Goal: Information Seeking & Learning: Learn about a topic

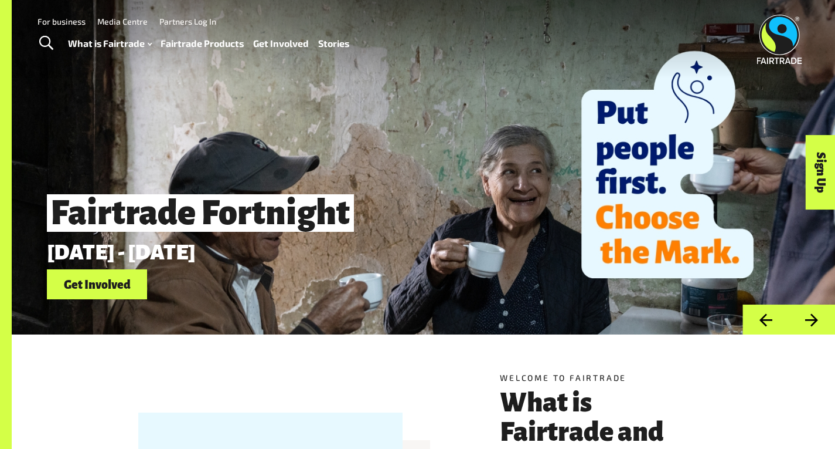
click at [213, 43] on link "Fairtrade Products" at bounding box center [202, 43] width 83 height 17
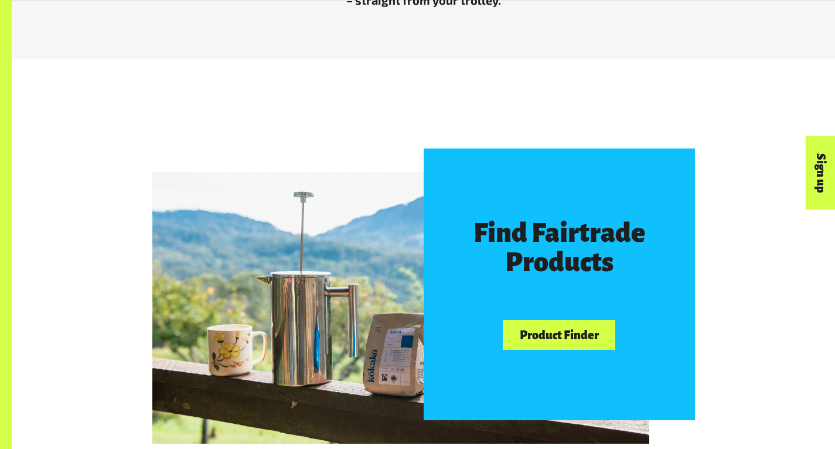
scroll to position [645, 0]
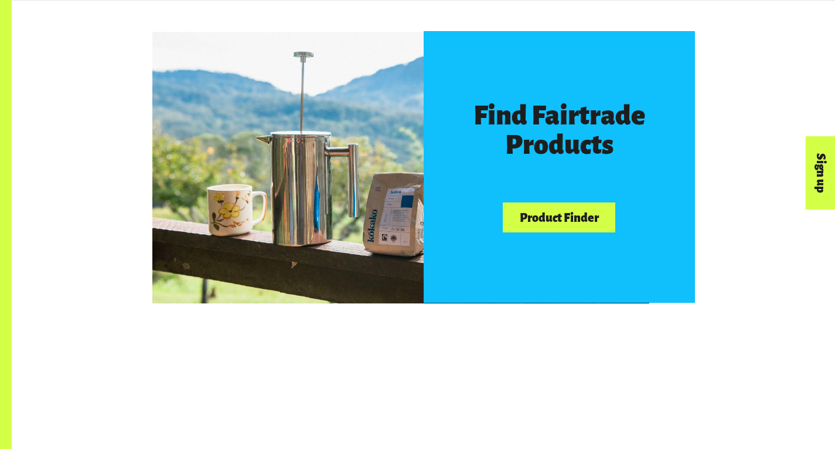
click at [553, 232] on link "Product Finder" at bounding box center [559, 217] width 113 height 30
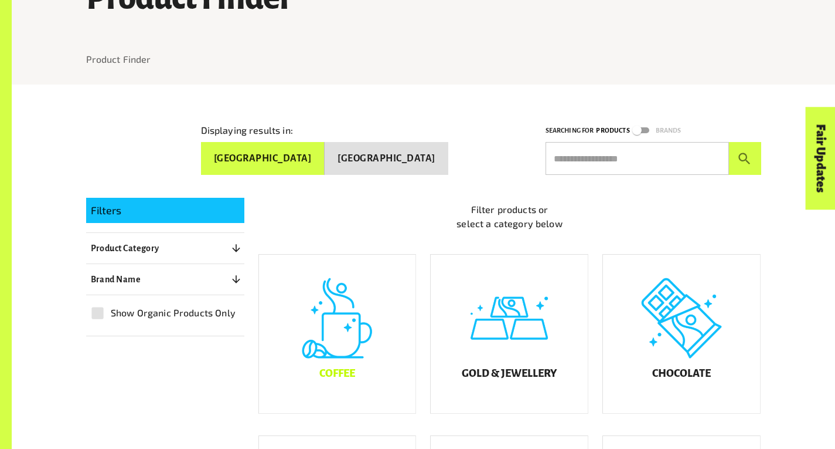
scroll to position [176, 0]
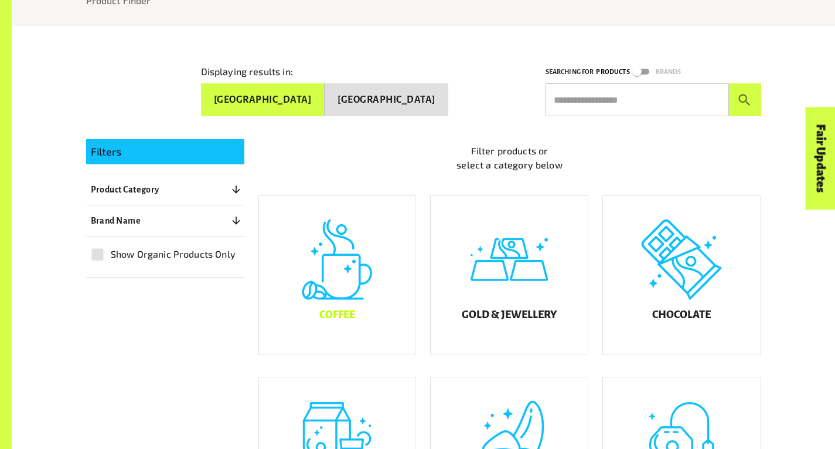
click at [318, 280] on div "Coffee" at bounding box center [337, 275] width 157 height 158
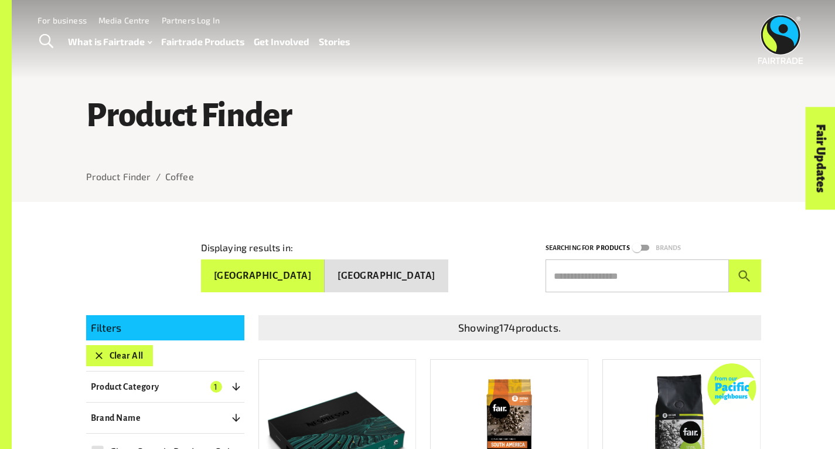
drag, startPoint x: 423, startPoint y: 216, endPoint x: 458, endPoint y: 294, distance: 85.0
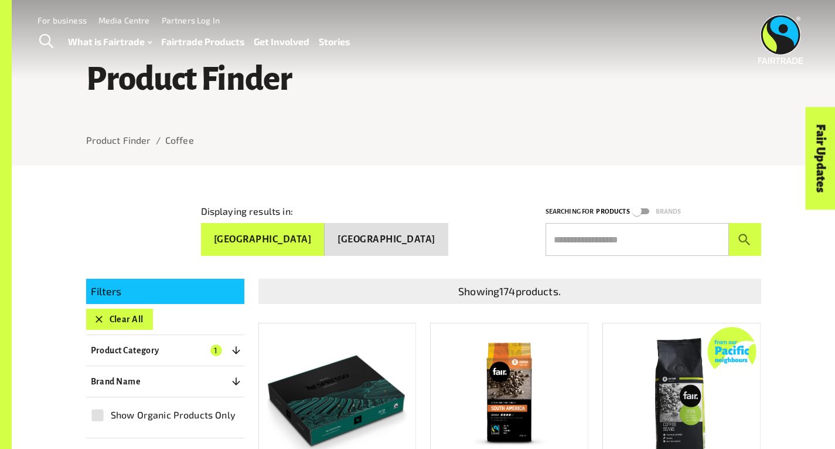
scroll to position [59, 0]
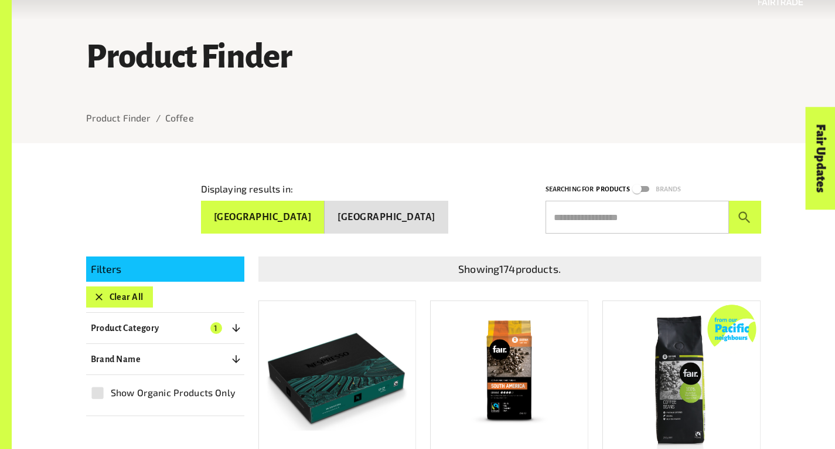
click at [194, 325] on button "Product Category 1" at bounding box center [165, 327] width 158 height 21
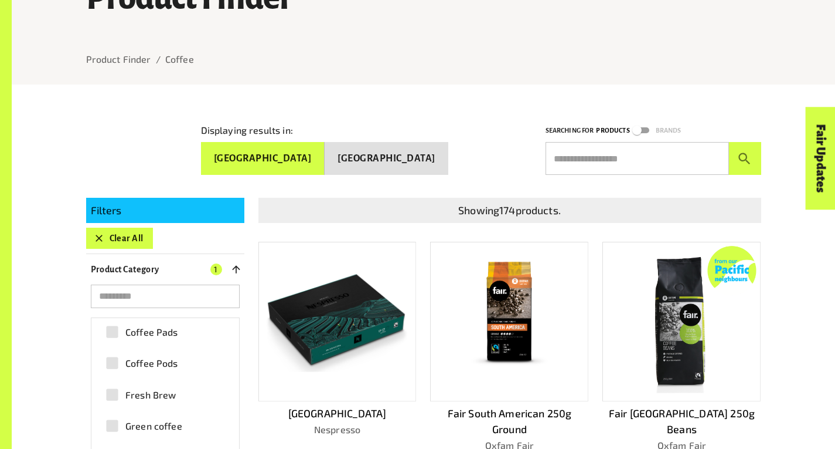
scroll to position [0, 0]
click at [171, 206] on p "Filters" at bounding box center [165, 210] width 149 height 16
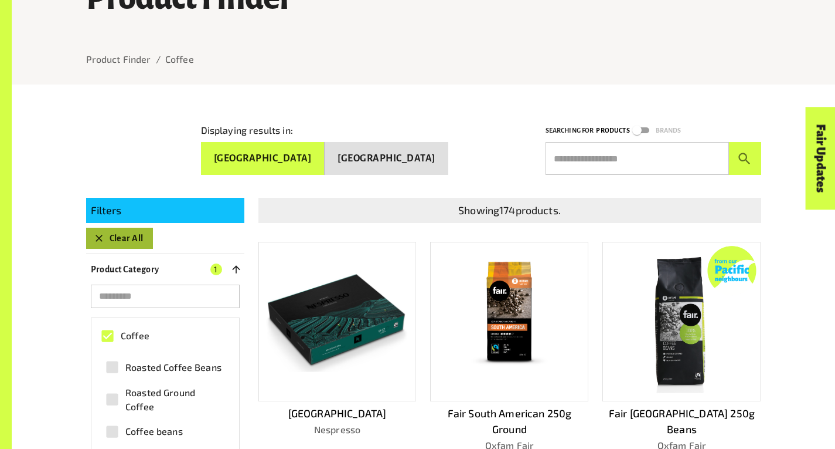
drag, startPoint x: 124, startPoint y: 240, endPoint x: 132, endPoint y: 236, distance: 10.0
click at [124, 239] on button "Clear All" at bounding box center [119, 237] width 67 height 21
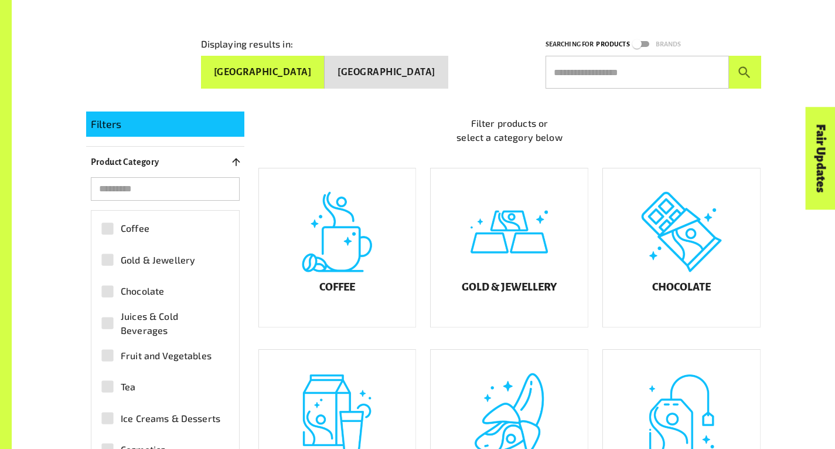
scroll to position [204, 0]
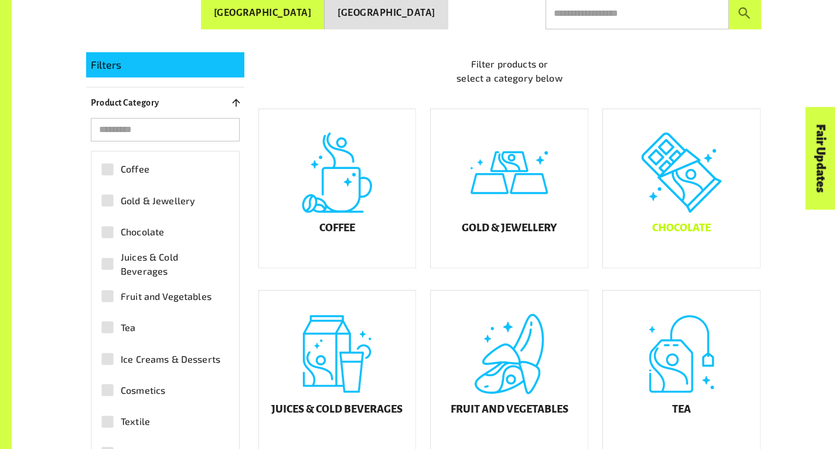
click at [679, 208] on div "Chocolate" at bounding box center [681, 188] width 157 height 158
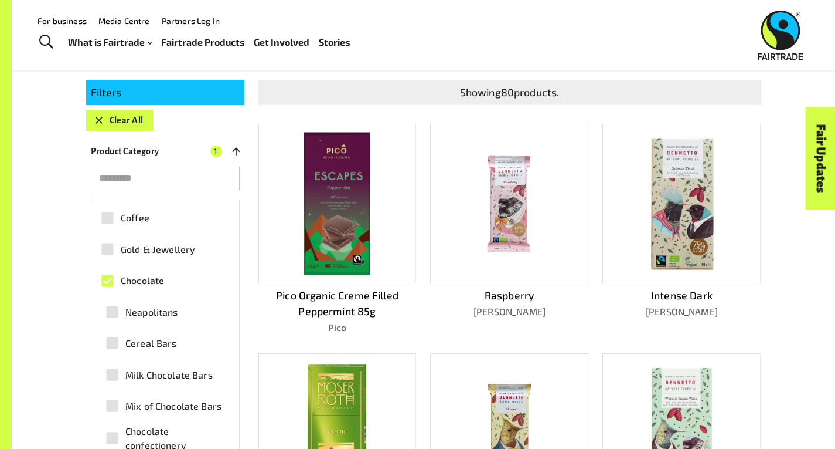
scroll to position [186, 0]
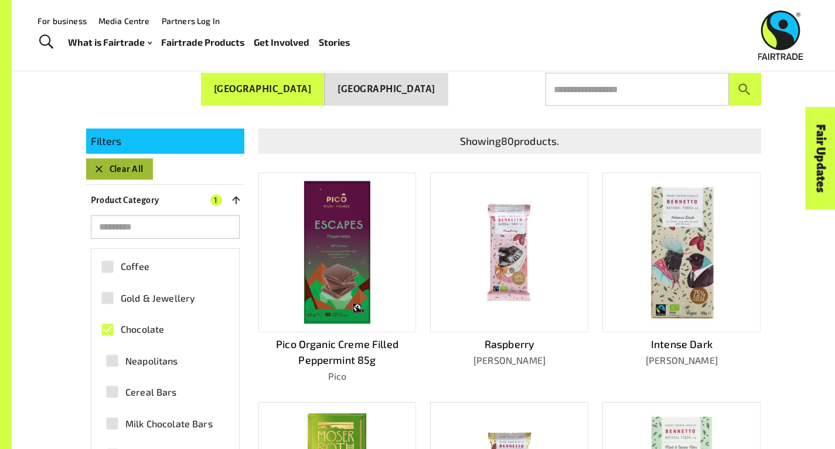
click at [107, 166] on button "Clear All" at bounding box center [119, 168] width 67 height 21
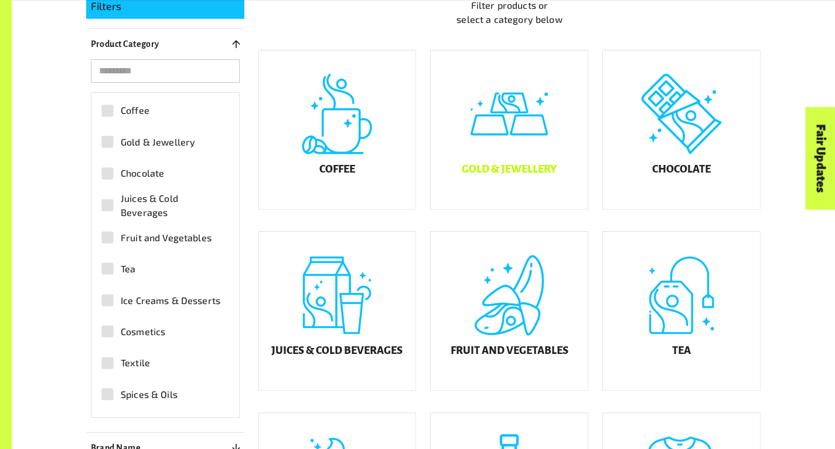
scroll to position [380, 0]
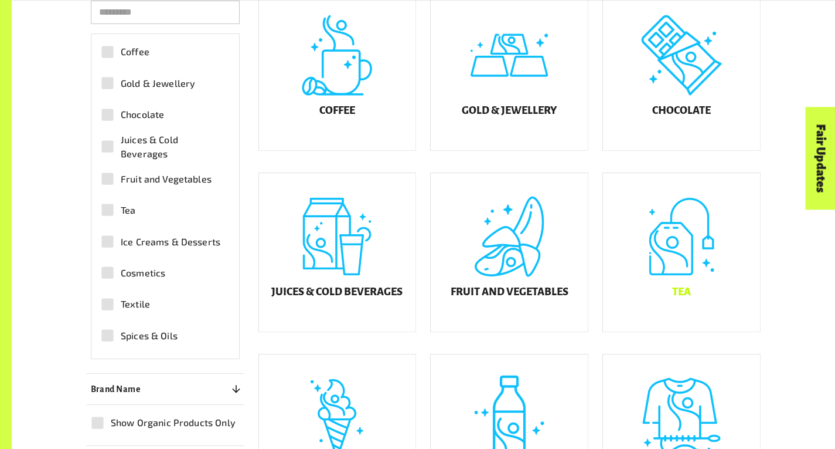
click at [679, 297] on div "Tea" at bounding box center [681, 252] width 157 height 158
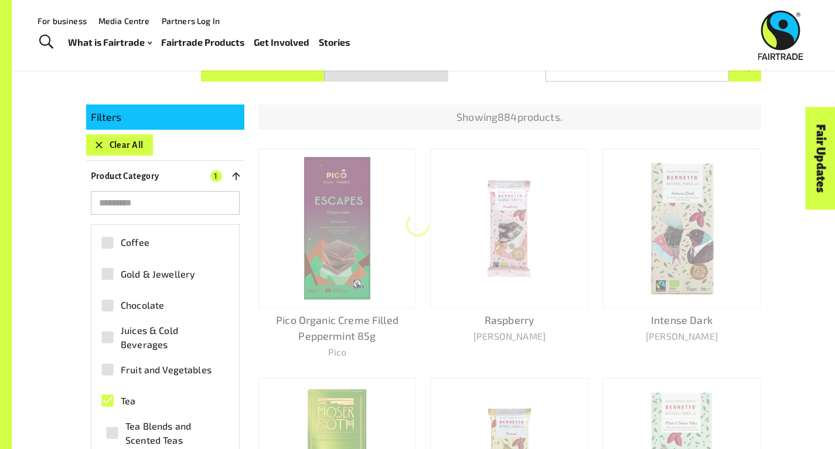
scroll to position [204, 0]
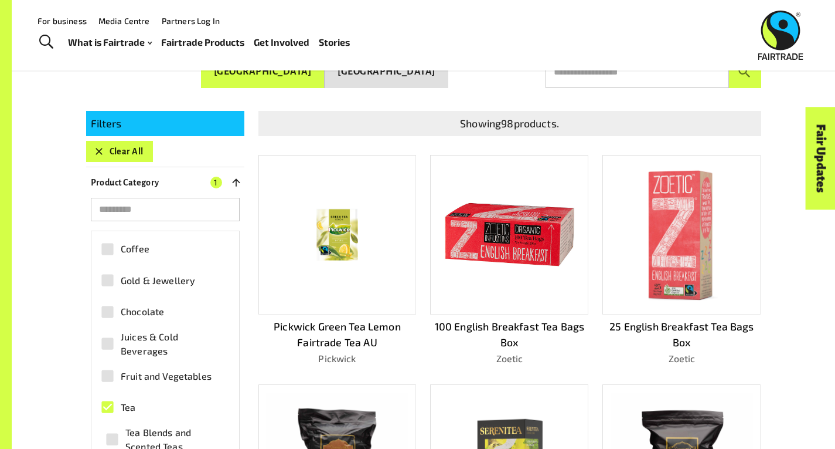
click at [18, 379] on div "Product Finder Product Finder / Tea Displaying results in: [GEOGRAPHIC_DATA] [G…" at bounding box center [424, 366] width 824 height 1140
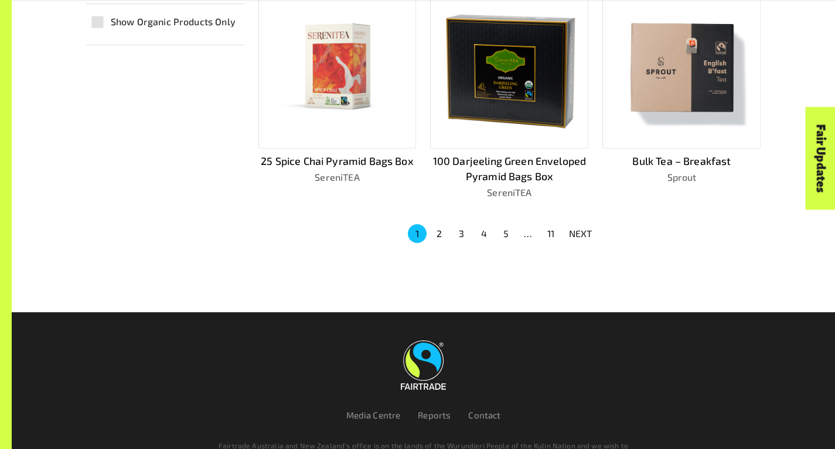
scroll to position [888, 0]
